Goal: Information Seeking & Learning: Understand process/instructions

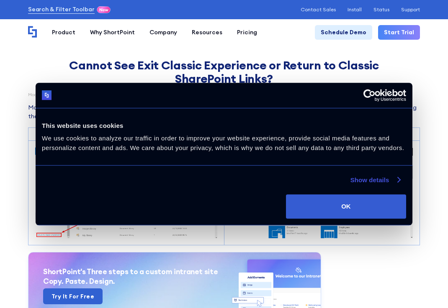
click at [383, 180] on link "Show details" at bounding box center [374, 180] width 49 height 10
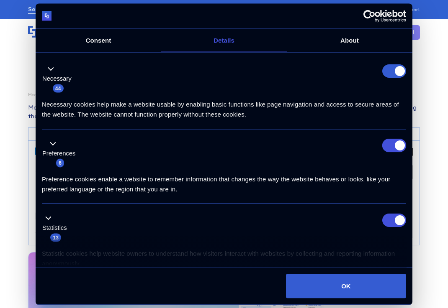
drag, startPoint x: 388, startPoint y: 145, endPoint x: 391, endPoint y: 106, distance: 39.5
click at [388, 145] on input "Preferences" at bounding box center [394, 145] width 24 height 13
checkbox input "false"
click at [391, 68] on form at bounding box center [394, 70] width 24 height 13
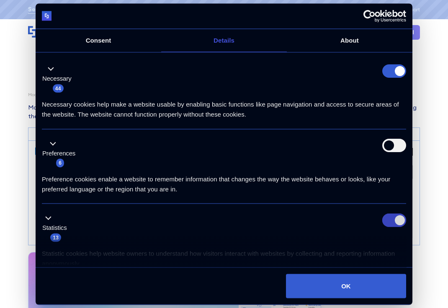
click at [386, 221] on input "Statistics" at bounding box center [394, 219] width 24 height 13
checkbox input "false"
click at [388, 75] on form at bounding box center [394, 70] width 24 height 13
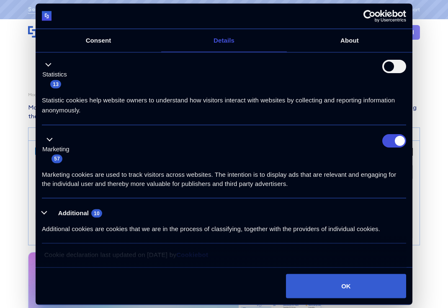
scroll to position [155, 0]
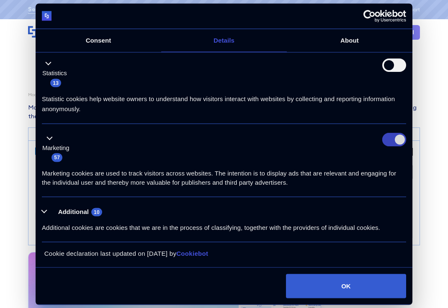
click at [392, 141] on input "Marketing" at bounding box center [394, 140] width 24 height 13
checkbox input "false"
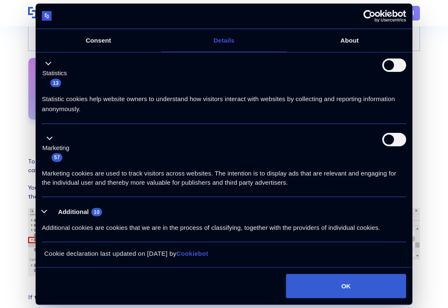
scroll to position [209, 0]
click at [43, 210] on button "Additional 10" at bounding box center [74, 212] width 65 height 10
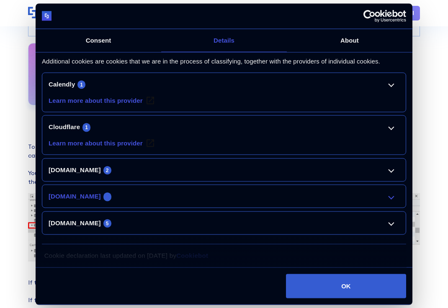
scroll to position [322, 0]
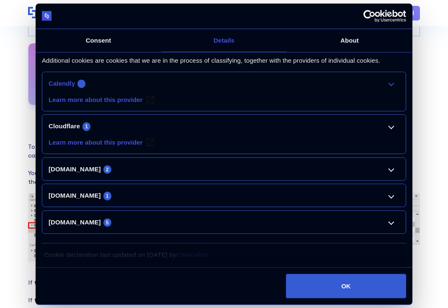
click at [389, 80] on li "Calendly 1 Learn more about this provider _cache Pending Maximum Storage Durati…" at bounding box center [224, 92] width 364 height 40
click at [390, 80] on link "Calendly 1" at bounding box center [224, 83] width 351 height 10
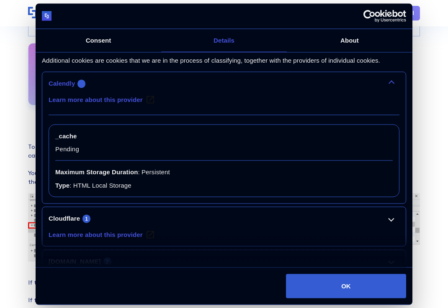
click at [390, 80] on link "Calendly 1" at bounding box center [224, 83] width 351 height 10
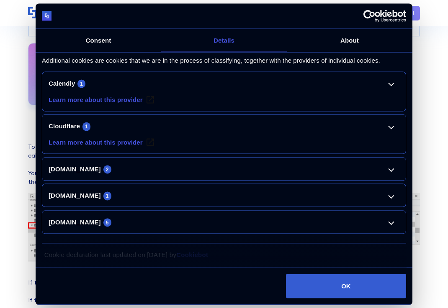
scroll to position [324, 0]
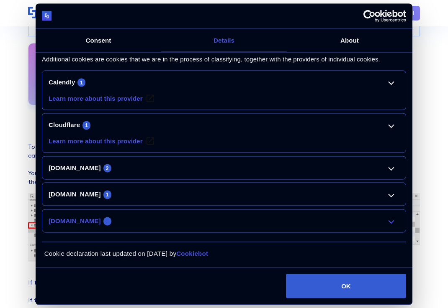
click at [395, 222] on link "www.shortpoint.com 5" at bounding box center [224, 221] width 351 height 10
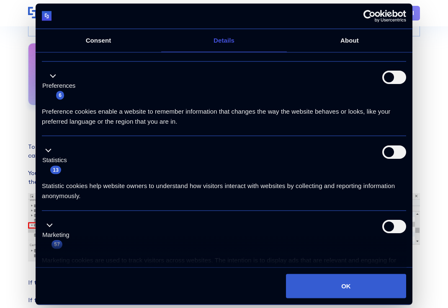
scroll to position [0, 0]
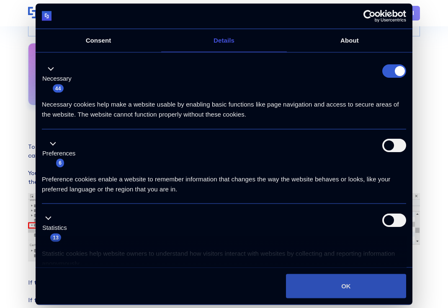
click at [328, 285] on button "OK" at bounding box center [346, 286] width 120 height 24
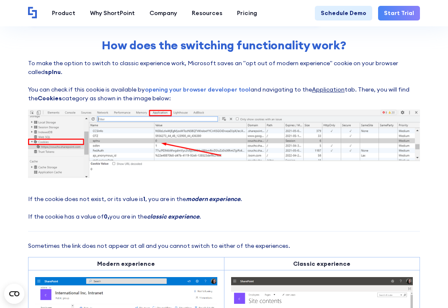
scroll to position [335, 0]
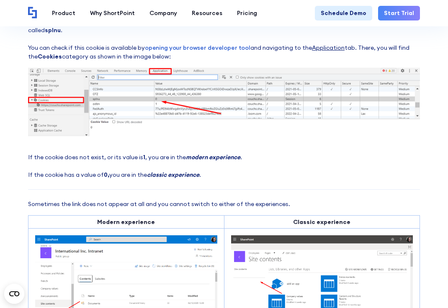
click at [117, 98] on img at bounding box center [224, 102] width 392 height 69
click at [339, 142] on div "Cannot See Exit Classic Experience or Return to Classic SharePoint Links? Modif…" at bounding box center [224, 273] width 392 height 1099
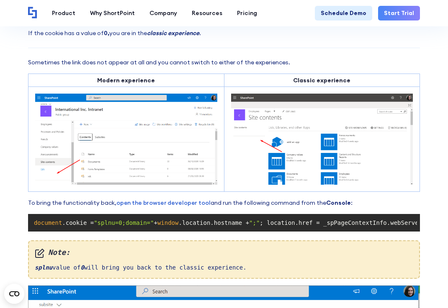
scroll to position [460, 0]
